Goal: Transaction & Acquisition: Purchase product/service

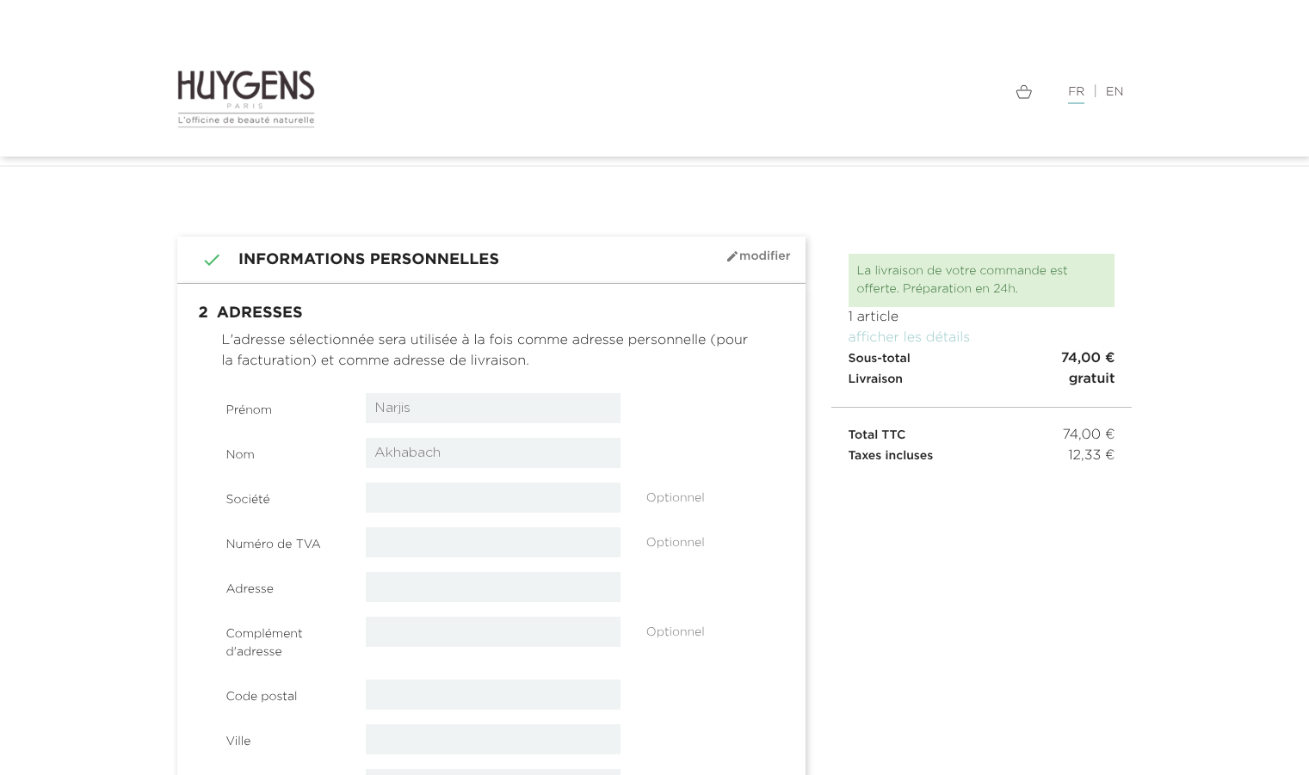
select select "8"
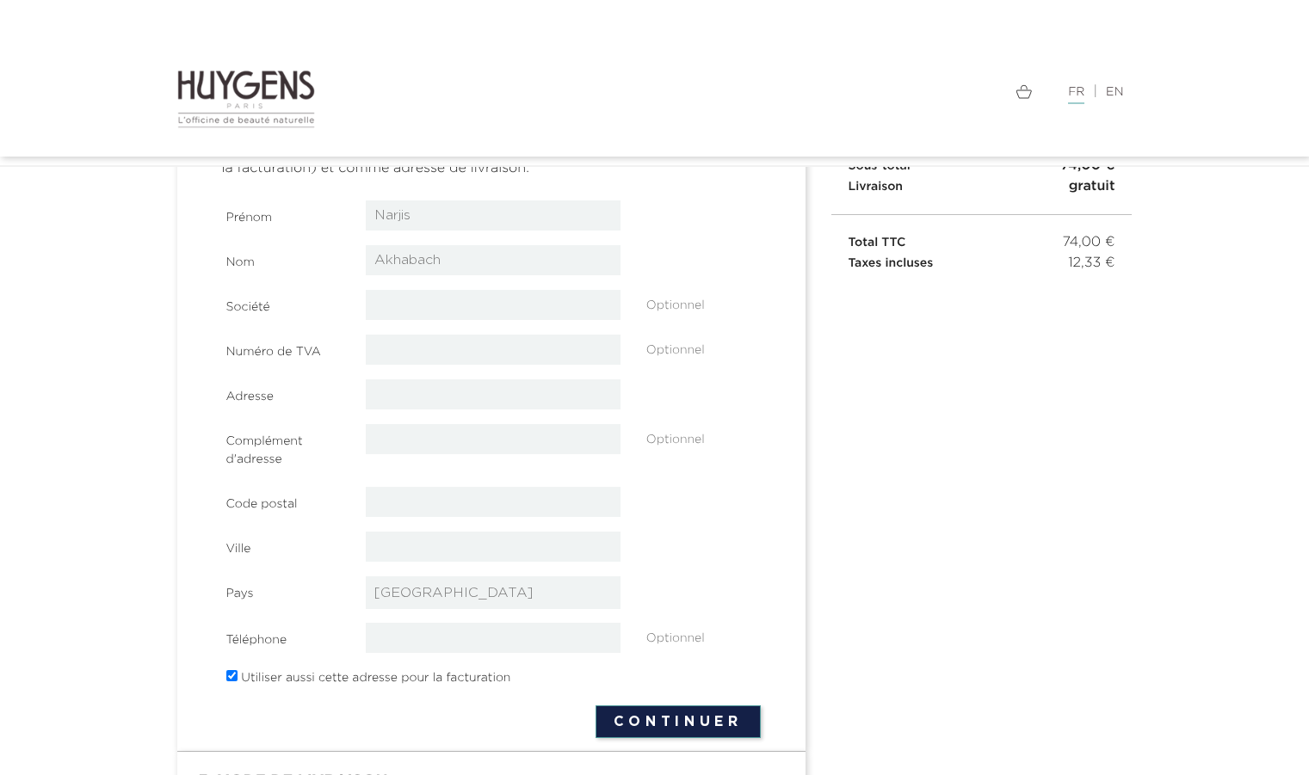
click at [817, 389] on div " 1 Informations personnelles mode_edit Modifier Connecté en tant que [PERSON_N…" at bounding box center [491, 458] width 654 height 829
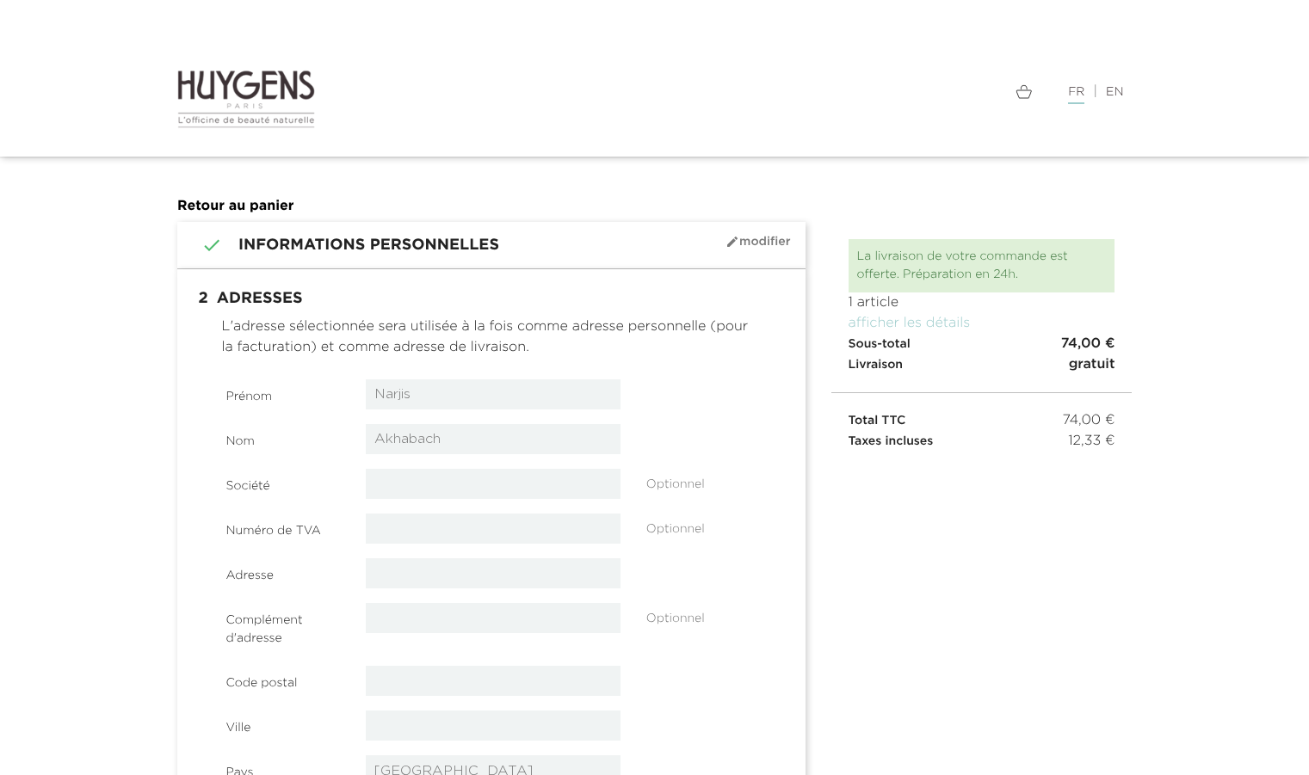
select select "8"
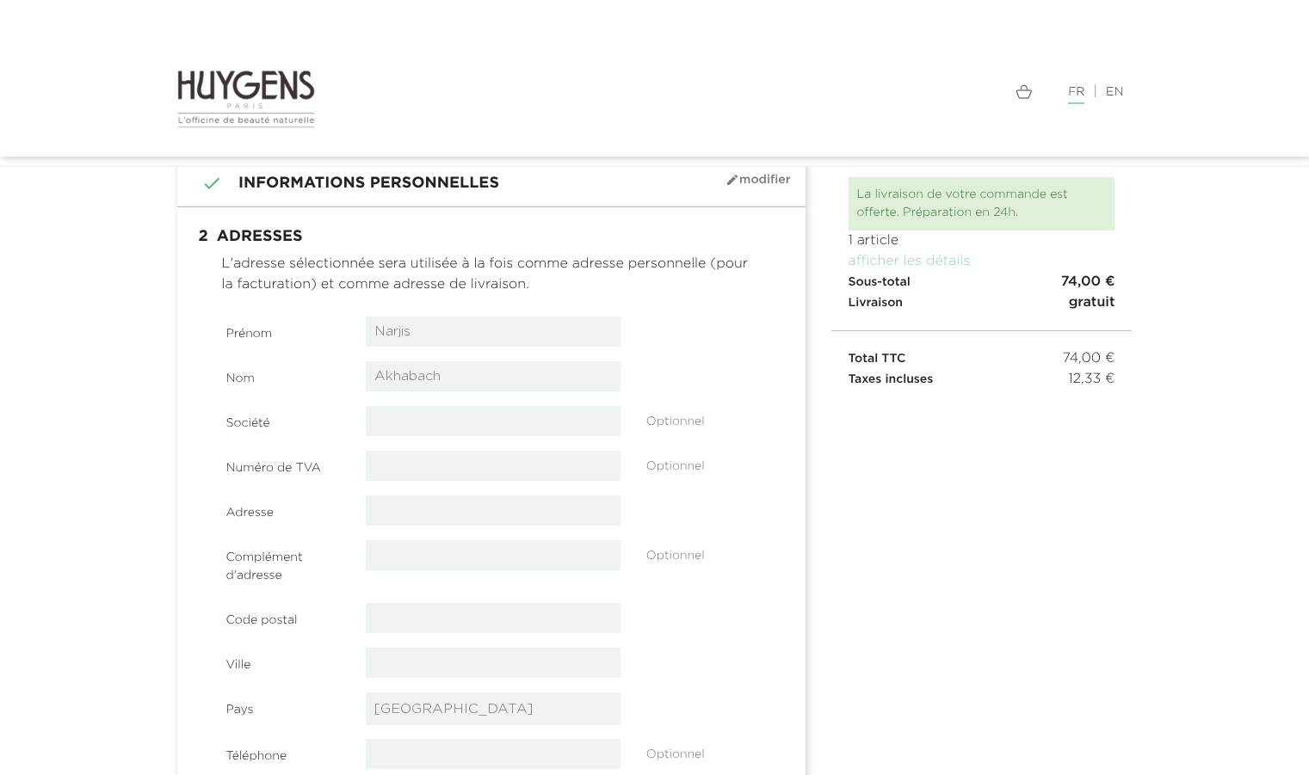
scroll to position [70, 0]
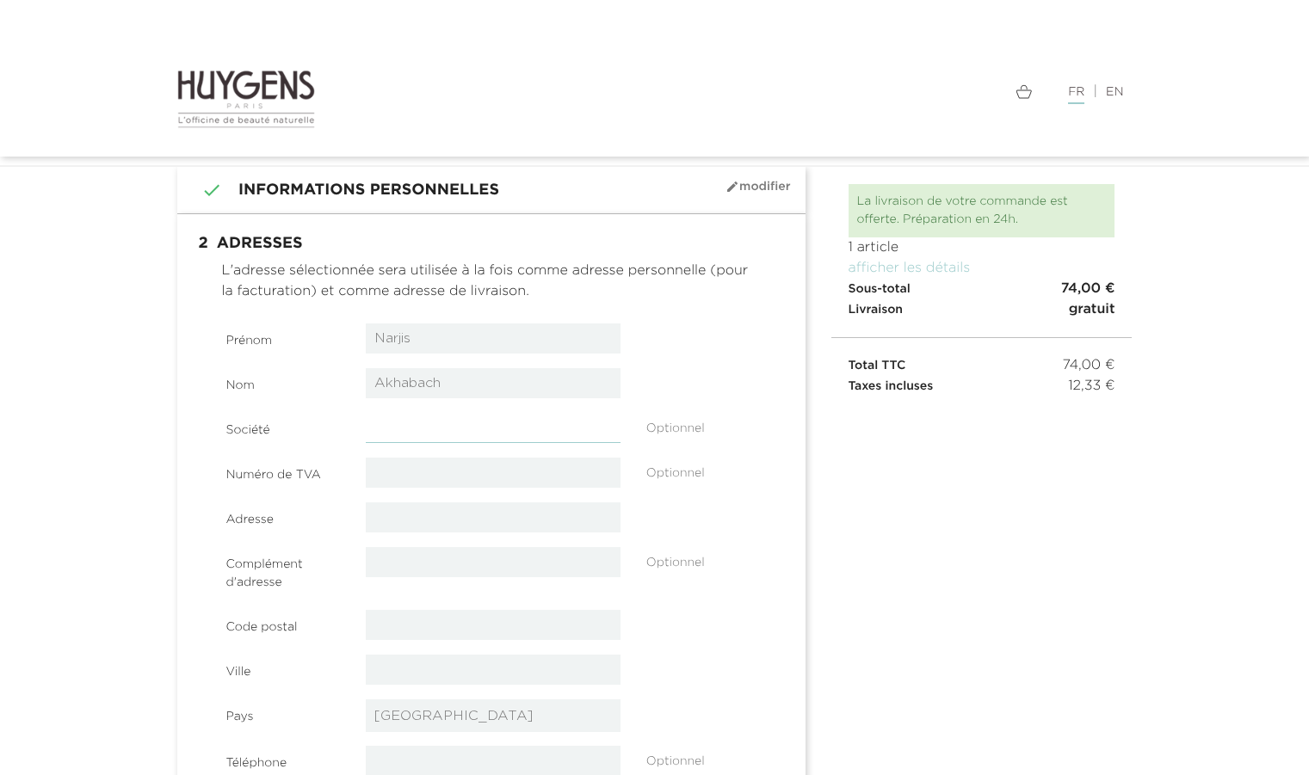
click at [453, 441] on input "text" at bounding box center [493, 428] width 255 height 30
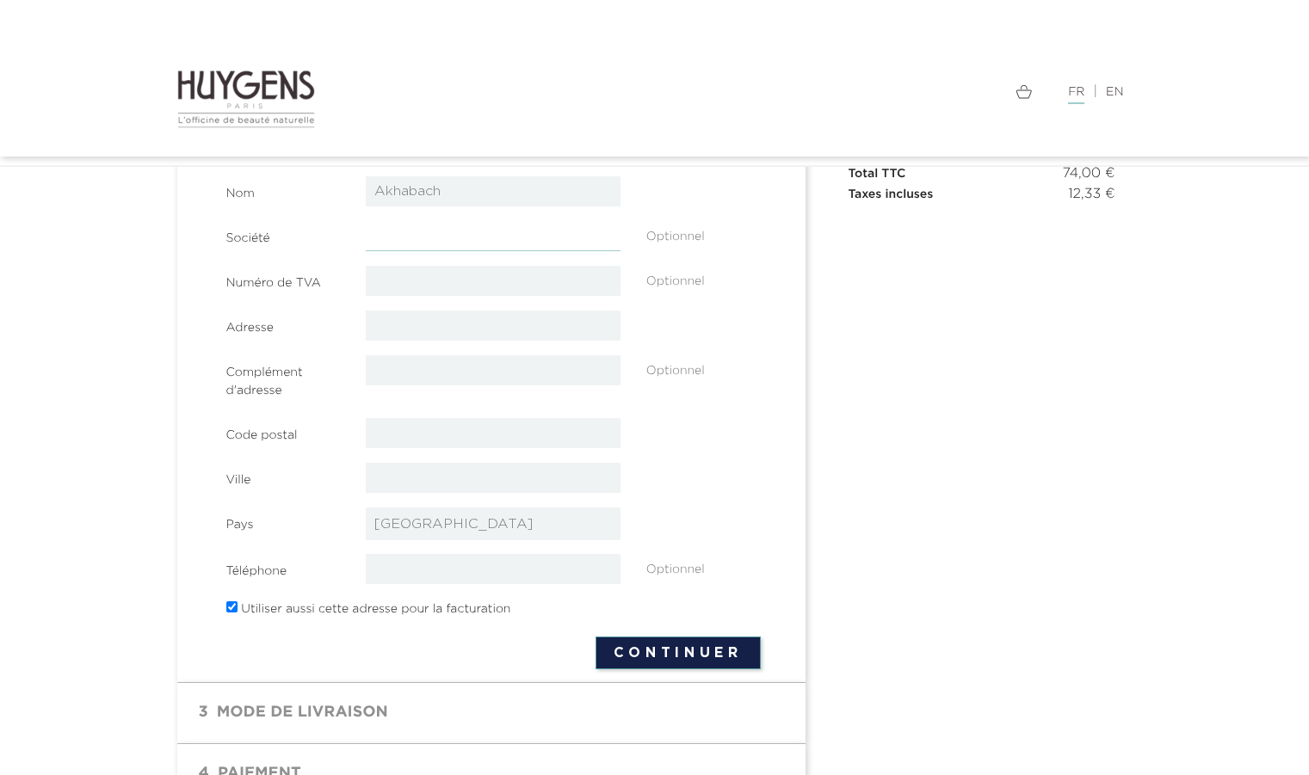
scroll to position [262, 0]
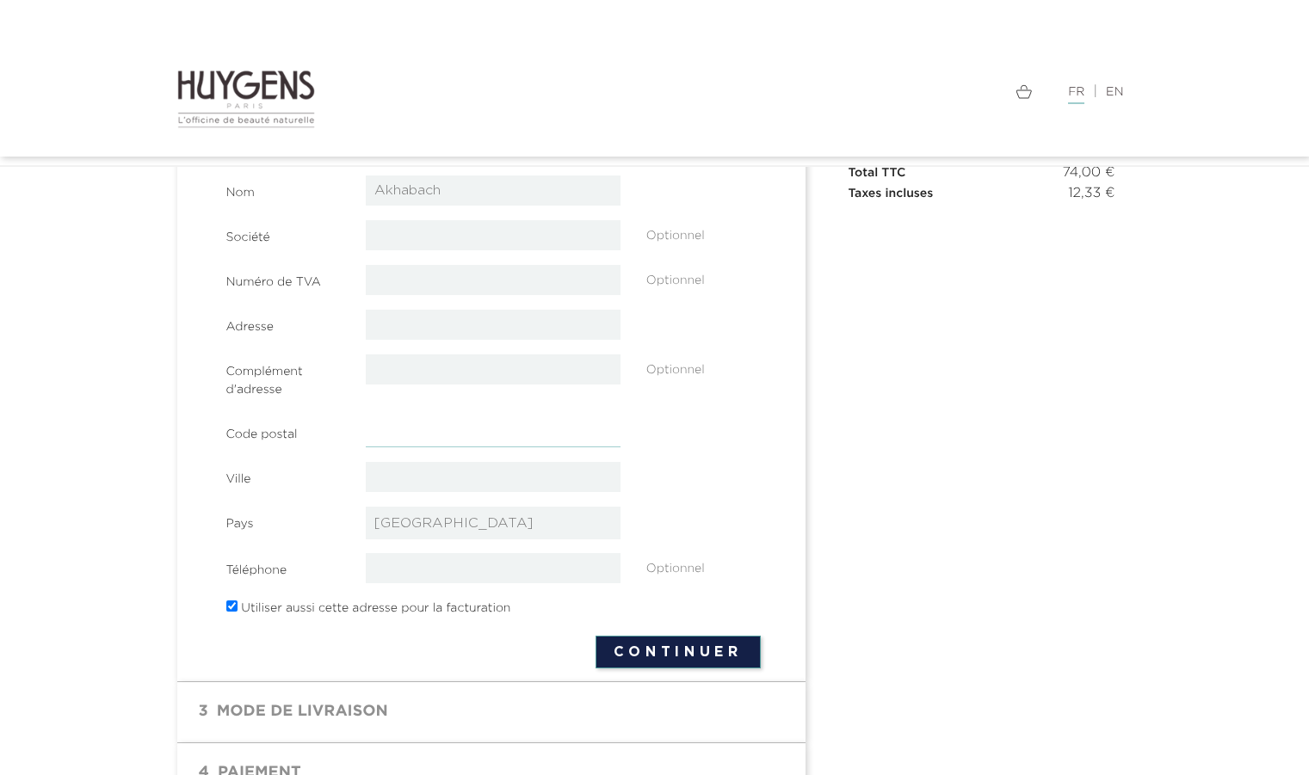
click at [453, 441] on input "text" at bounding box center [493, 432] width 255 height 30
type input "92150"
type input "6"
type input "allée des citronniers"
type input "92150 SURESNES"
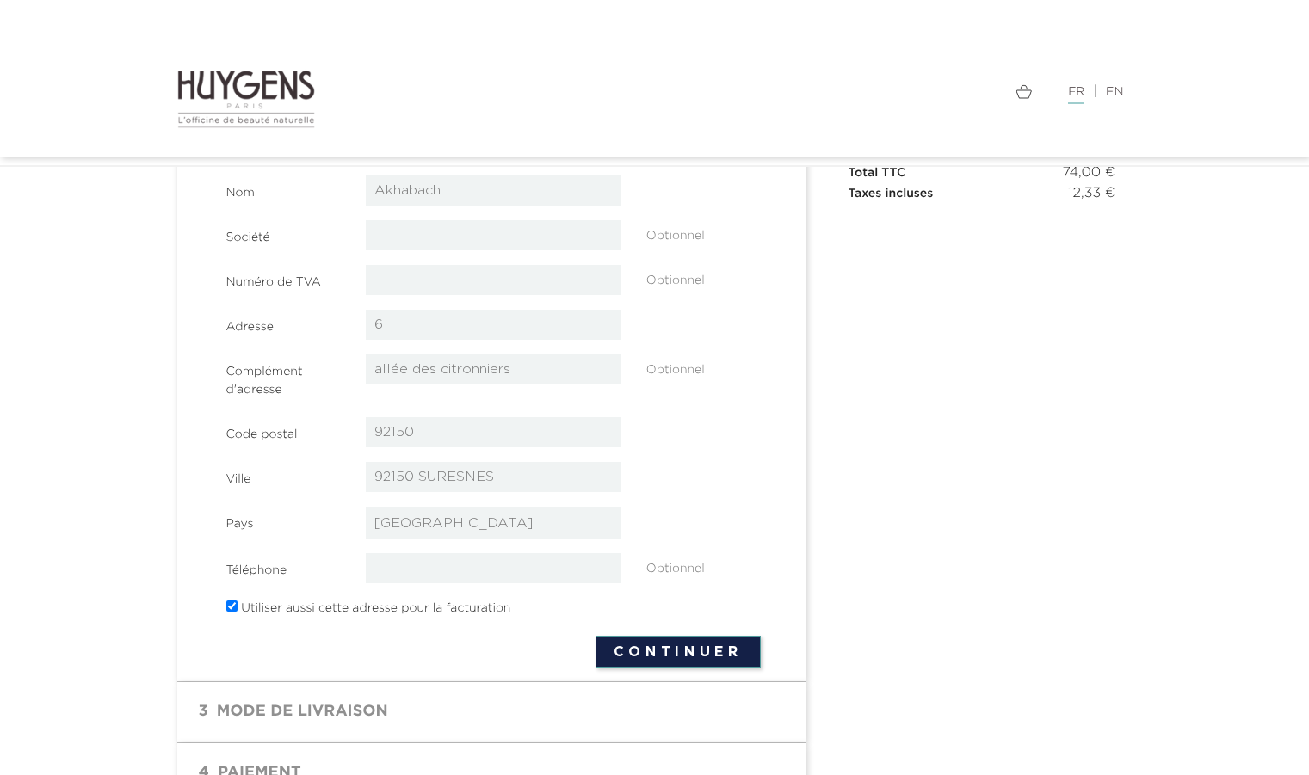
type input "0749012464"
click at [478, 324] on input "6" at bounding box center [493, 325] width 255 height 30
